Goal: Transaction & Acquisition: Purchase product/service

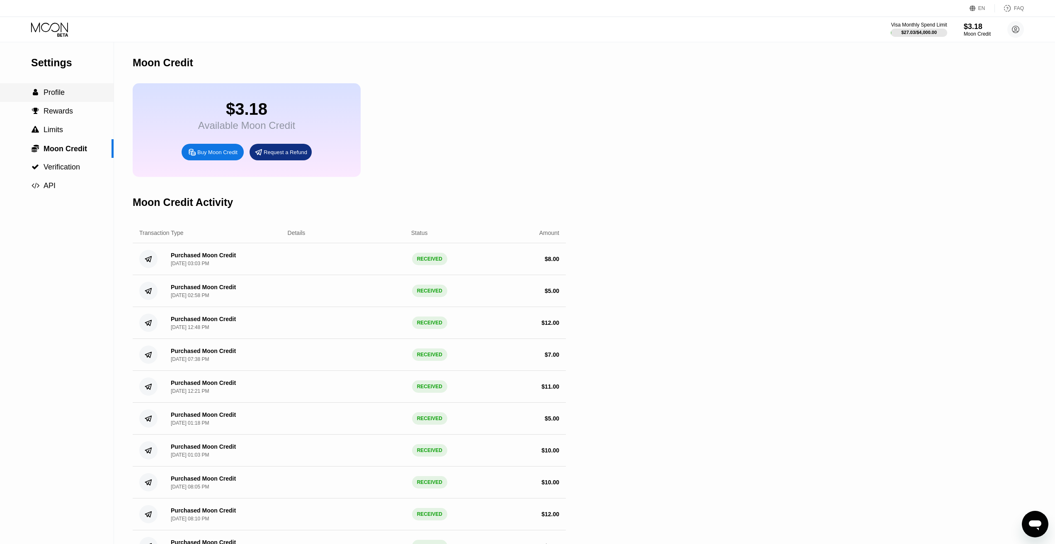
click at [45, 95] on span "Profile" at bounding box center [54, 92] width 21 height 8
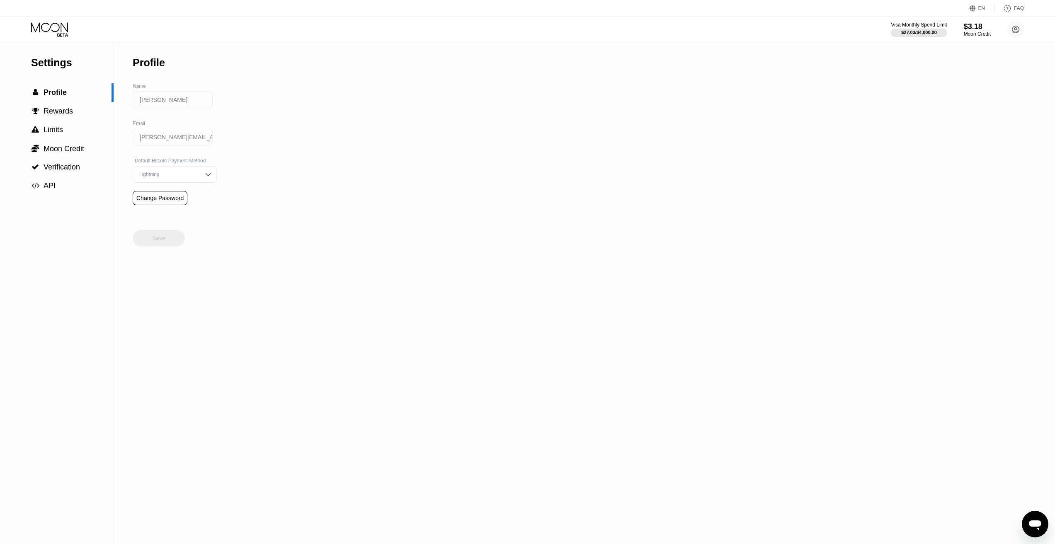
click at [59, 27] on icon at bounding box center [50, 29] width 39 height 15
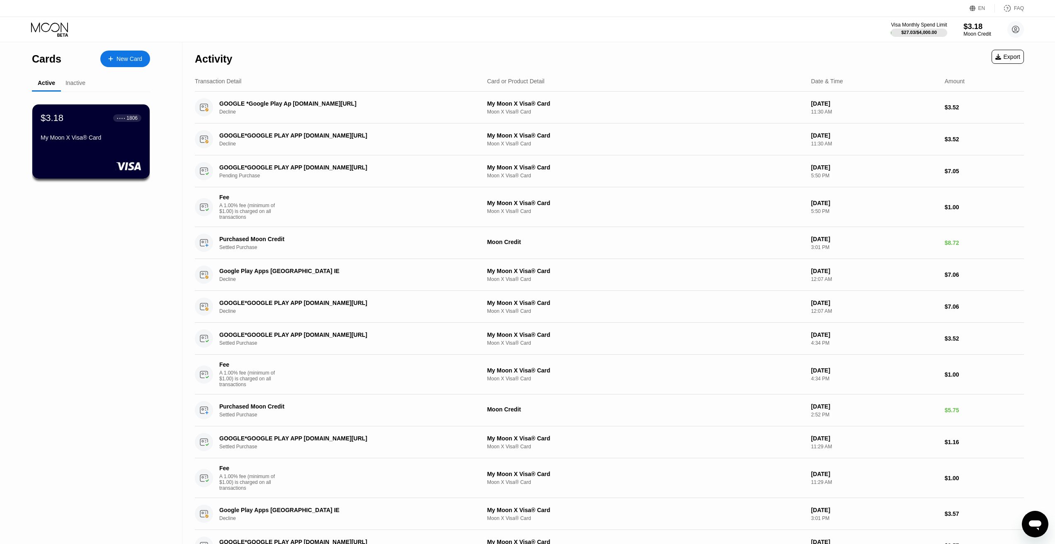
click at [964, 24] on div "$3.18" at bounding box center [977, 26] width 28 height 9
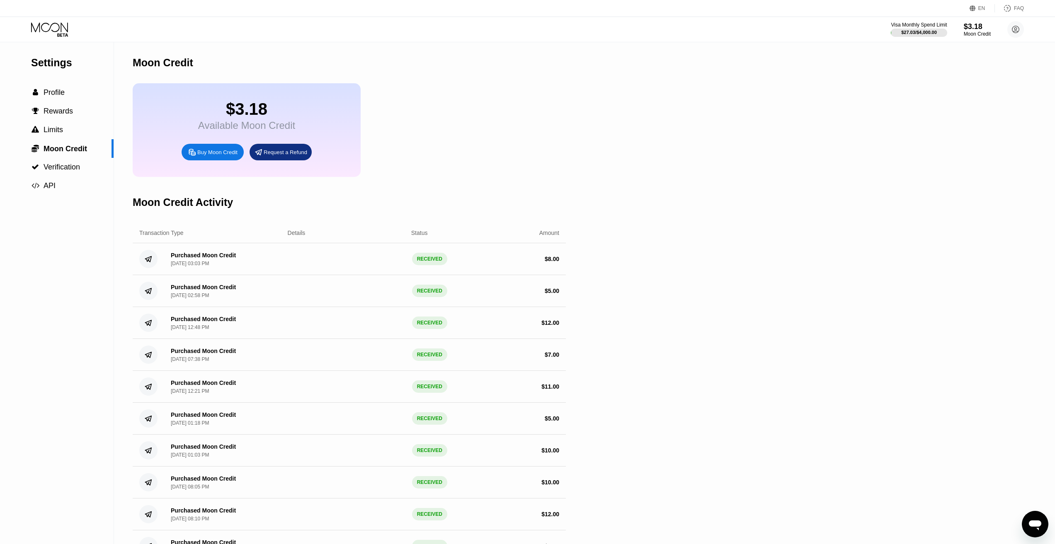
click at [206, 155] on div "Buy Moon Credit" at bounding box center [217, 152] width 40 height 7
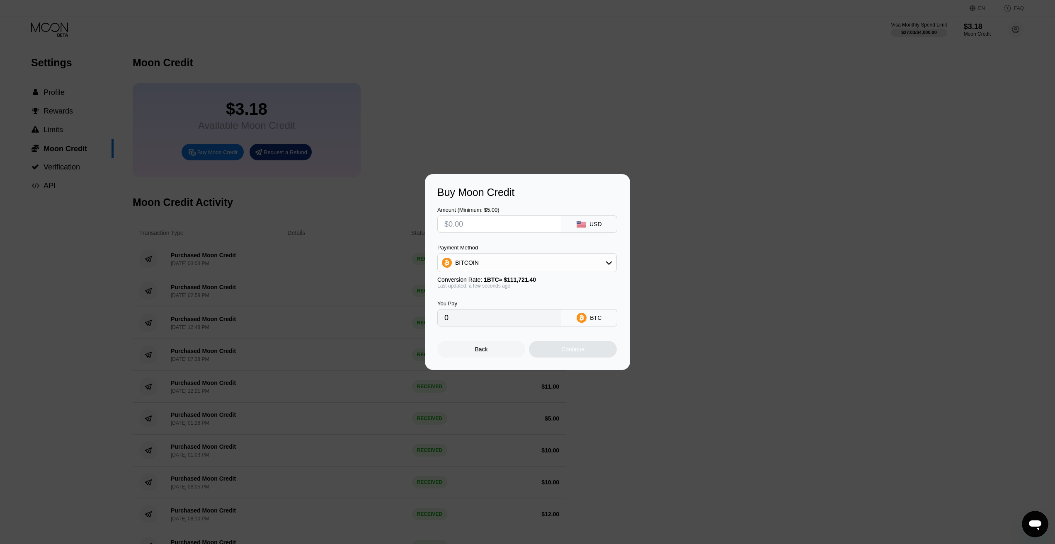
click at [547, 270] on div "BITCOIN" at bounding box center [527, 263] width 179 height 17
click at [491, 303] on span "USDT on TRON" at bounding box center [478, 304] width 42 height 7
type input "0.00"
click at [475, 228] on input "text" at bounding box center [499, 224] width 110 height 17
type input "$1"
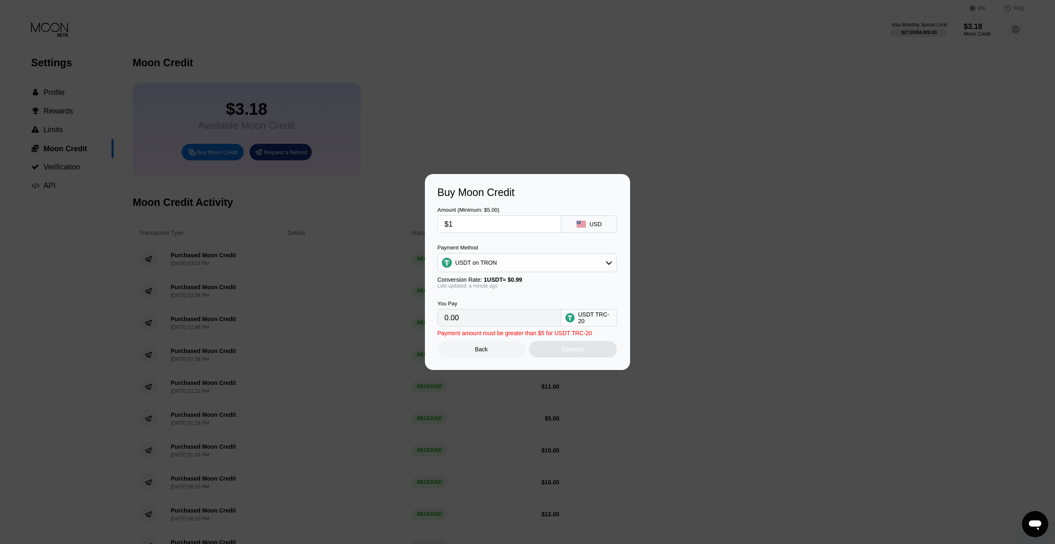
type input "1.01"
type input "$10"
type input "10.10"
type input "$10"
click at [578, 353] on div "Continue" at bounding box center [572, 349] width 23 height 7
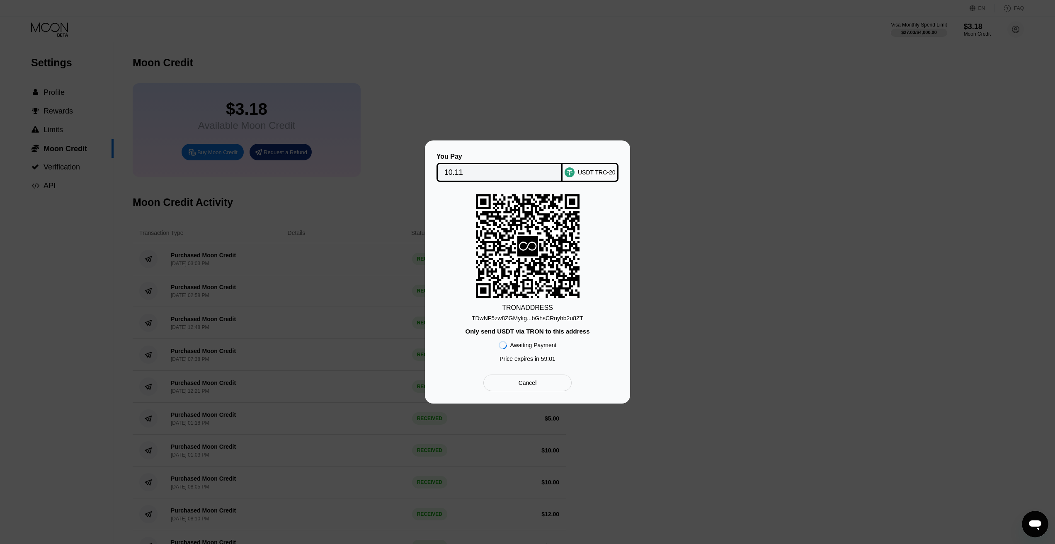
click at [572, 318] on div "TDwNF5zw8ZGMykg...bGhsCRnyhb2u8ZT" at bounding box center [528, 318] width 112 height 7
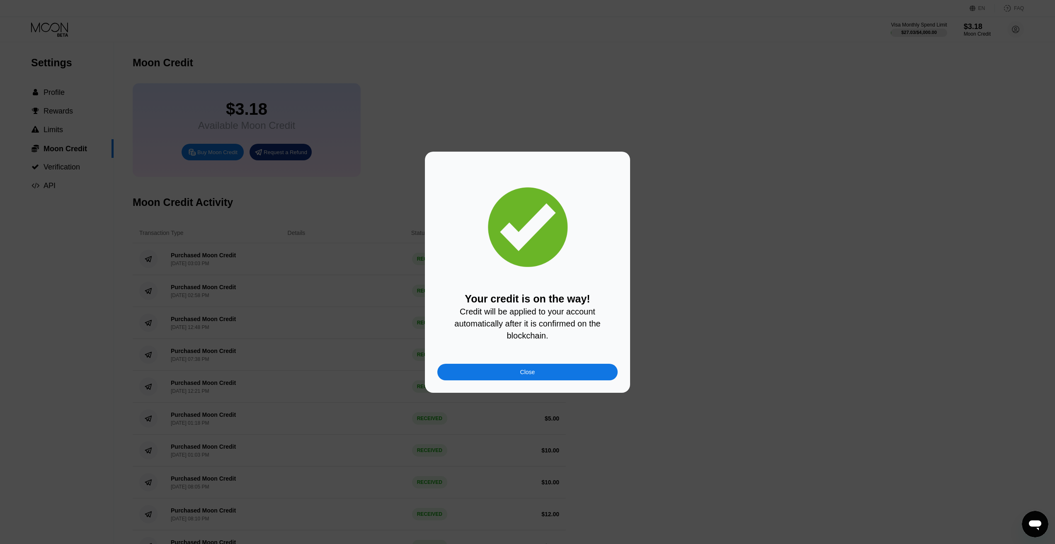
click at [561, 377] on div "Close" at bounding box center [527, 372] width 180 height 17
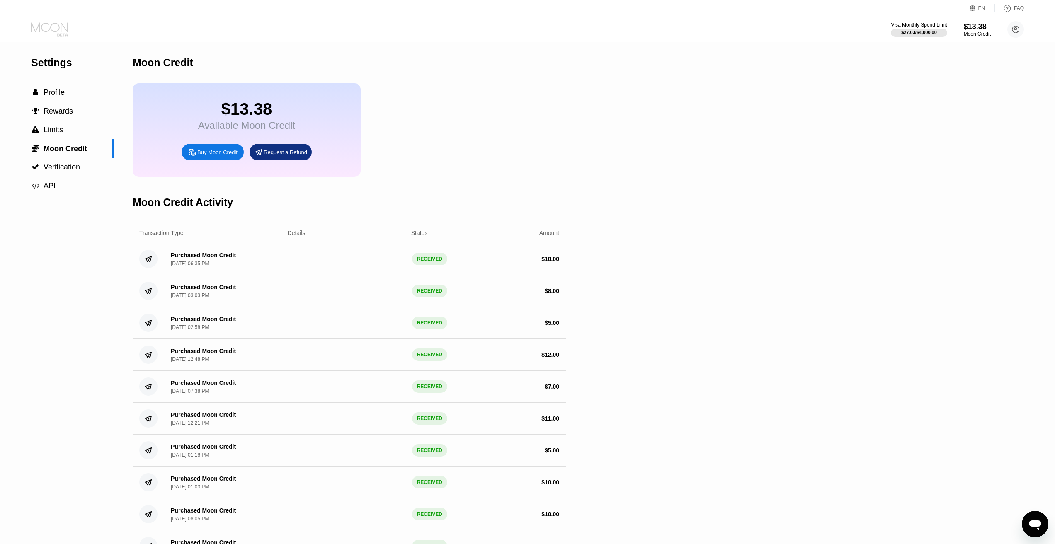
click at [50, 34] on icon at bounding box center [50, 29] width 39 height 15
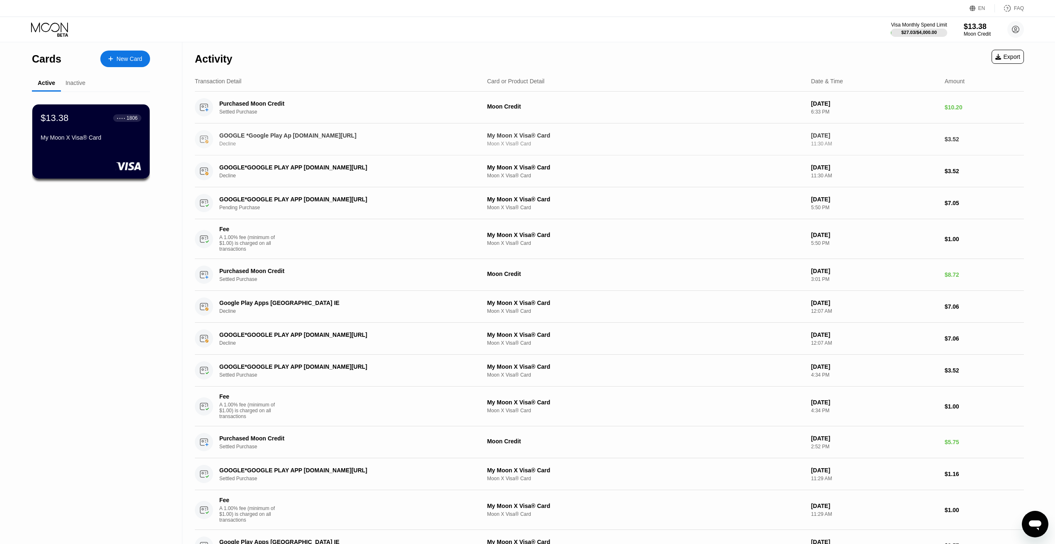
click at [251, 139] on div "GOOGLE *Google Play Ap [DOMAIN_NAME][URL]" at bounding box center [338, 135] width 239 height 7
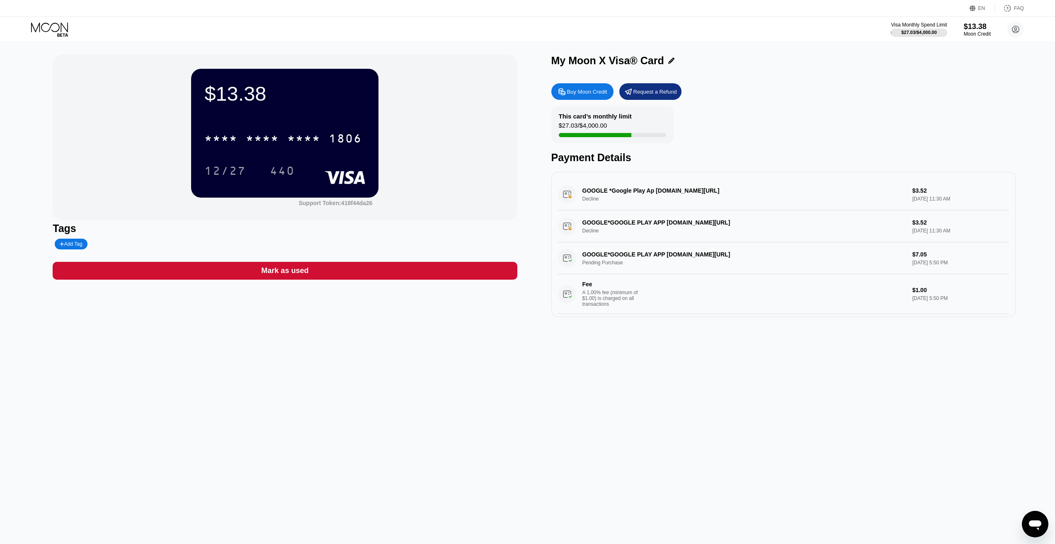
click at [604, 197] on div "GOOGLE *Google Play Ap [DOMAIN_NAME][URL] Decline $3.52 [DATE] 11:30 AM" at bounding box center [783, 195] width 451 height 32
click at [629, 188] on div "GOOGLE *Google Play Ap g.co/HelpPay#IE Decline $3.52 Sep 22, 2025 11:30 AM" at bounding box center [783, 195] width 451 height 32
drag, startPoint x: 652, startPoint y: 227, endPoint x: 602, endPoint y: 225, distance: 50.2
click at [650, 228] on div "GOOGLE*GOOGLE PLAY APP G.CO/HELPPAY#IE Decline $3.52 Sep 22, 2025 11:30 AM" at bounding box center [783, 227] width 451 height 32
click at [602, 225] on div "GOOGLE*GOOGLE PLAY APP G.CO/HELPPAY#IE Decline $3.52 Sep 22, 2025 11:30 AM" at bounding box center [783, 227] width 451 height 32
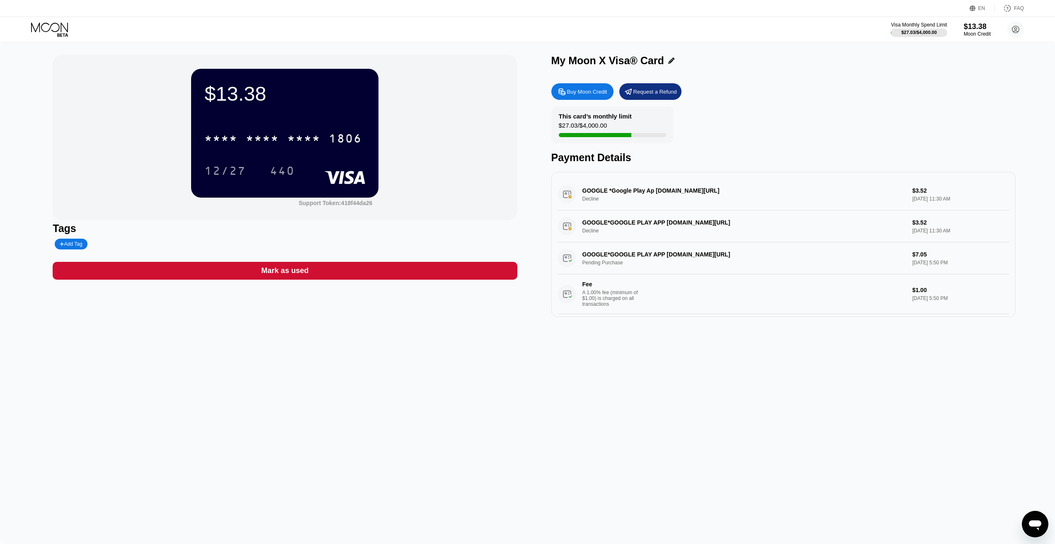
drag, startPoint x: 602, startPoint y: 223, endPoint x: 874, endPoint y: 207, distance: 272.0
click at [656, 224] on div "GOOGLE*GOOGLE PLAY APP G.CO/HELPPAY#IE Decline $3.52 Sep 22, 2025 11:30 AM" at bounding box center [783, 227] width 451 height 32
click at [979, 204] on div "GOOGLE *Google Play Ap g.co/HelpPay#IE Decline $3.52 Sep 22, 2025 11:30 AM" at bounding box center [783, 195] width 451 height 32
drag, startPoint x: 904, startPoint y: 202, endPoint x: 823, endPoint y: 234, distance: 86.9
click at [896, 206] on div "GOOGLE *Google Play Ap g.co/HelpPay#IE Decline $3.52 Sep 22, 2025 11:30 AM" at bounding box center [783, 195] width 451 height 32
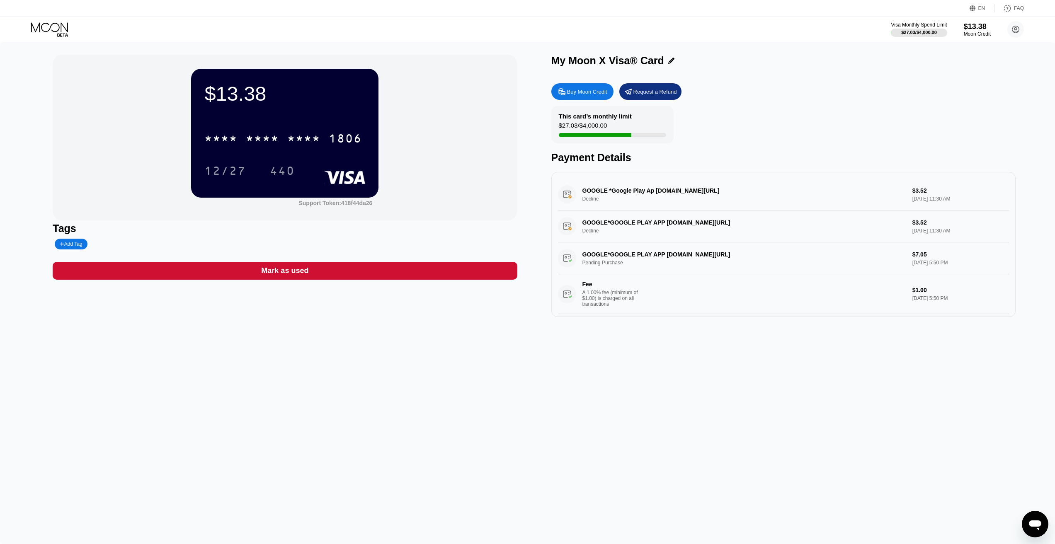
drag, startPoint x: 823, startPoint y: 234, endPoint x: 757, endPoint y: 240, distance: 66.6
click at [770, 239] on div "GOOGLE*GOOGLE PLAY APP G.CO/HELPPAY#IE Decline $3.52 Sep 22, 2025 11:30 AM" at bounding box center [783, 227] width 451 height 32
click at [666, 253] on div "GOOGLE*GOOGLE PLAY APP G.CO/HELPPAY#IE Pending Purchase $7.05 Sep 21, 2025 5:50…" at bounding box center [783, 279] width 451 height 72
click at [636, 258] on div "GOOGLE*GOOGLE PLAY APP G.CO/HELPPAY#IE Pending Purchase $7.05 Sep 21, 2025 5:50…" at bounding box center [783, 279] width 451 height 72
click at [658, 218] on div "GOOGLE*GOOGLE PLAY APP G.CO/HELPPAY#IE Decline $3.52 Sep 22, 2025 11:30 AM" at bounding box center [783, 227] width 451 height 32
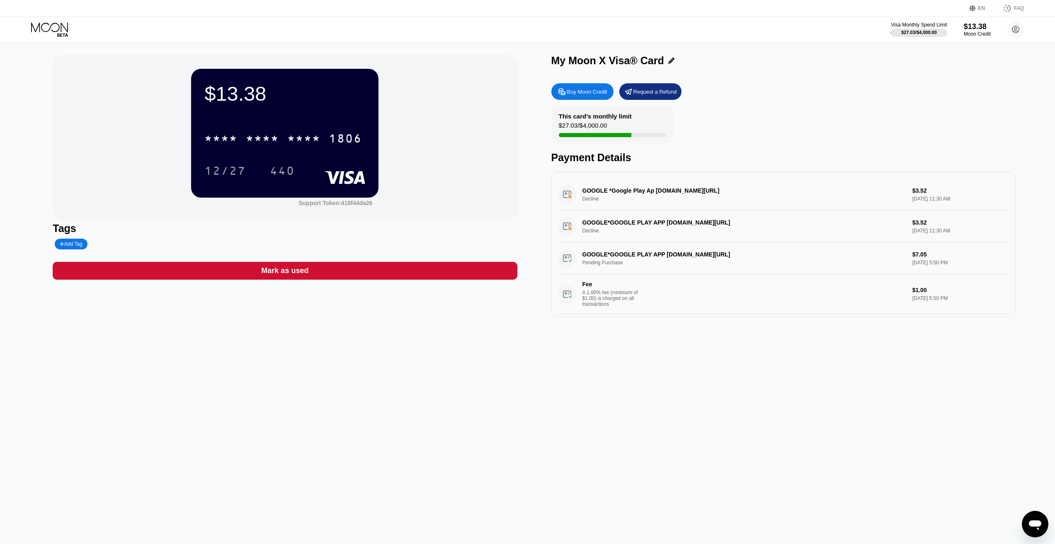
click at [717, 207] on div "GOOGLE *Google Play Ap g.co/HelpPay#IE Decline $3.52 Sep 22, 2025 11:30 AM" at bounding box center [783, 195] width 451 height 32
click at [645, 189] on div "GOOGLE *Google Play Ap g.co/HelpPay#IE Decline $3.52 Sep 22, 2025 11:30 AM" at bounding box center [783, 195] width 451 height 32
click at [614, 237] on div "GOOGLE*GOOGLE PLAY APP G.CO/HELPPAY#IE Decline $3.52 Sep 22, 2025 11:30 AM" at bounding box center [783, 227] width 451 height 32
click at [614, 223] on div "GOOGLE*GOOGLE PLAY APP G.CO/HELPPAY#IE Decline $3.52 Sep 22, 2025 11:30 AM" at bounding box center [783, 227] width 451 height 32
click at [61, 31] on icon at bounding box center [50, 29] width 39 height 15
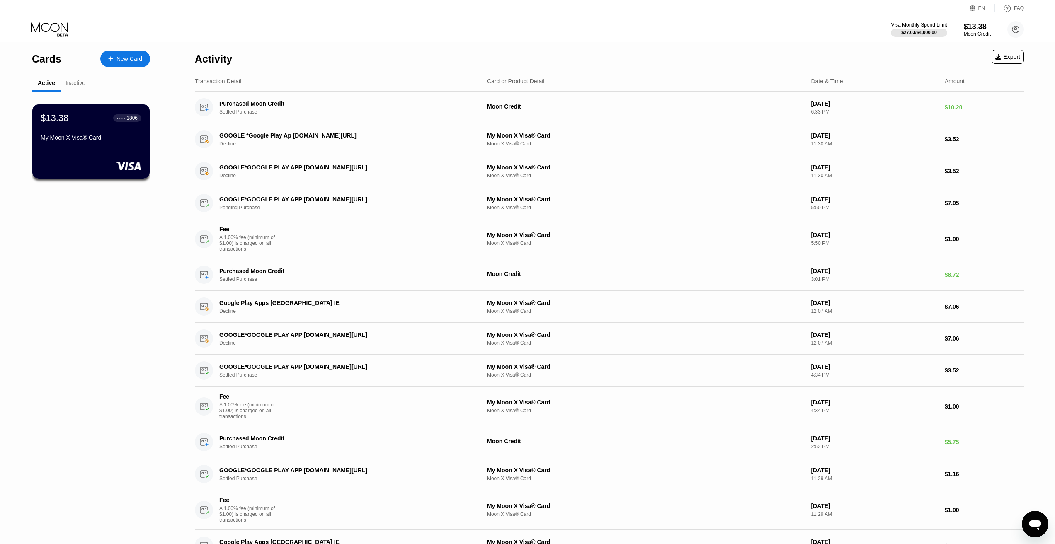
click at [434, 41] on div "Visa Monthly Spend Limit $27.03 / $4,000.00 $13.38 Moon Credit Vlad Kopachinsky…" at bounding box center [527, 29] width 1055 height 25
